Goal: Information Seeking & Learning: Learn about a topic

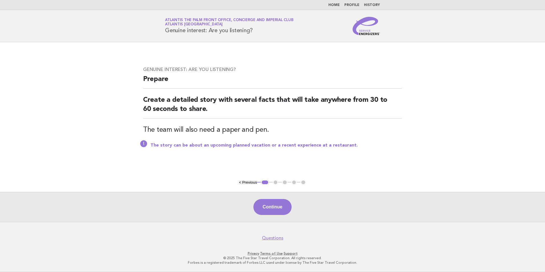
click at [336, 5] on link "Home" at bounding box center [333, 4] width 11 height 3
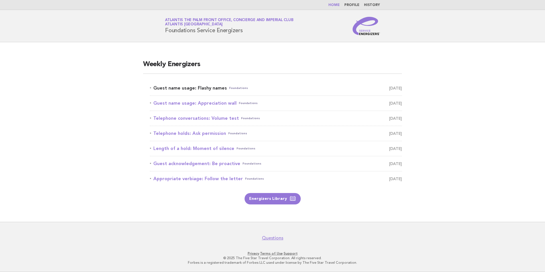
click at [214, 91] on link "Guest name usage: Flashy names Foundations August 17" at bounding box center [276, 88] width 252 height 8
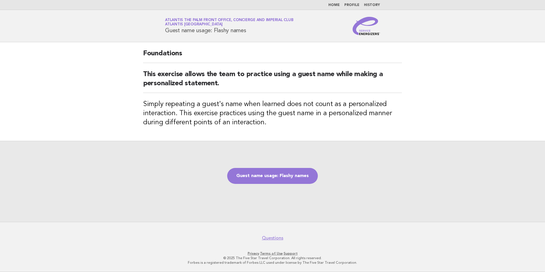
drag, startPoint x: 163, startPoint y: 31, endPoint x: 255, endPoint y: 32, distance: 92.6
click at [255, 32] on div "Service Energizers Atlantis The Palm Front Office, Concierge and Imperial Club …" at bounding box center [272, 26] width 231 height 18
copy h1 "Guest name usage: Flashy names"
click at [173, 130] on div "Foundations This exercise allows the team to practice using a guest name while …" at bounding box center [272, 91] width 272 height 99
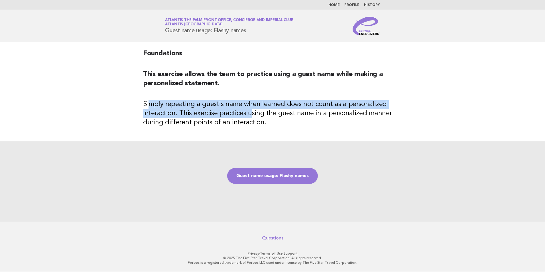
drag, startPoint x: 150, startPoint y: 100, endPoint x: 251, endPoint y: 114, distance: 101.8
click at [251, 114] on h3 "Simply repeating a guest's name when learned does not count as a personalized i…" at bounding box center [272, 113] width 259 height 27
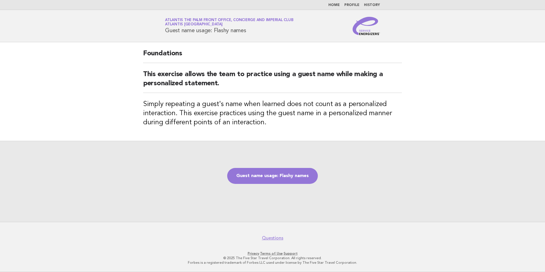
drag, startPoint x: 251, startPoint y: 114, endPoint x: 264, endPoint y: 128, distance: 19.5
click at [272, 129] on div "Foundations This exercise allows the team to practice using a guest name while …" at bounding box center [272, 91] width 272 height 99
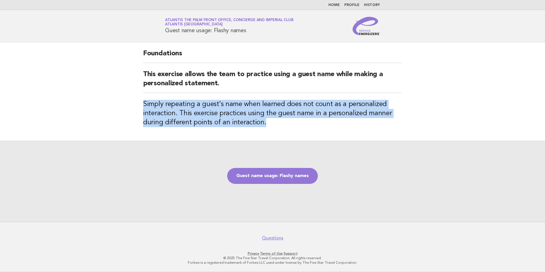
drag, startPoint x: 261, startPoint y: 124, endPoint x: 139, endPoint y: 105, distance: 123.7
click at [139, 105] on div "Foundations This exercise allows the team to practice using a guest name while …" at bounding box center [272, 91] width 272 height 99
copy h3 "Simply repeating a guest's name when learned does not count as a personalized i…"
click at [259, 178] on link "Guest name usage: Flashy names" at bounding box center [272, 176] width 91 height 16
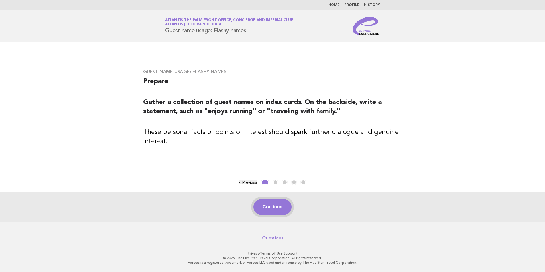
click at [269, 211] on button "Continue" at bounding box center [272, 207] width 38 height 16
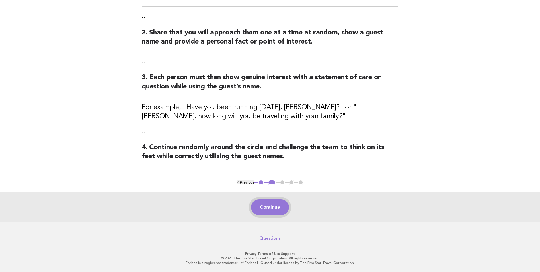
click at [280, 201] on button "Continue" at bounding box center [270, 207] width 38 height 16
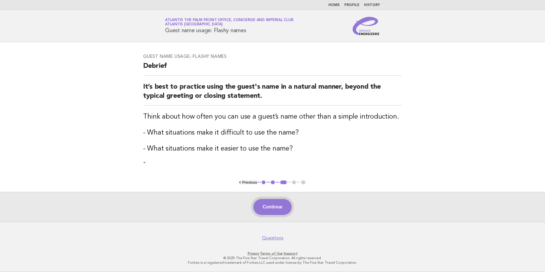
click at [272, 203] on button "Continue" at bounding box center [272, 207] width 38 height 16
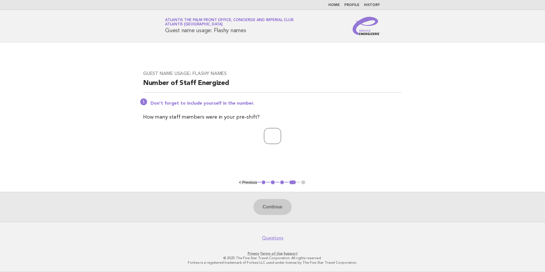
click at [266, 141] on input "number" at bounding box center [272, 136] width 17 height 16
type input "**"
click at [273, 208] on button "Continue" at bounding box center [272, 207] width 38 height 16
